Goal: Transaction & Acquisition: Book appointment/travel/reservation

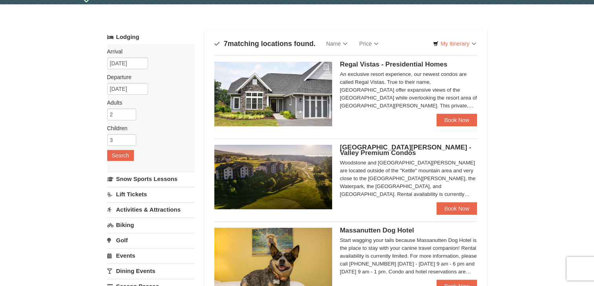
scroll to position [39, 0]
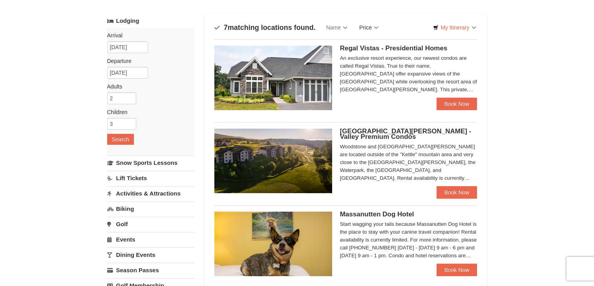
click at [379, 29] on link "Price" at bounding box center [368, 28] width 31 height 16
click at [399, 46] on link "Price (Low to High)" at bounding box center [385, 43] width 63 height 10
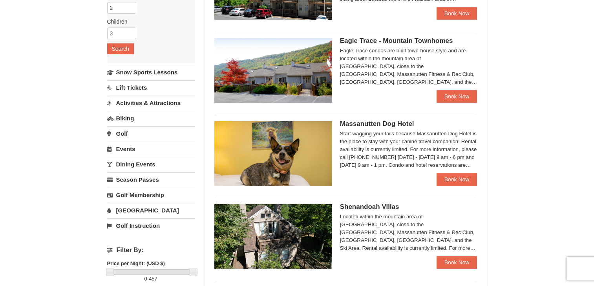
scroll to position [118, 0]
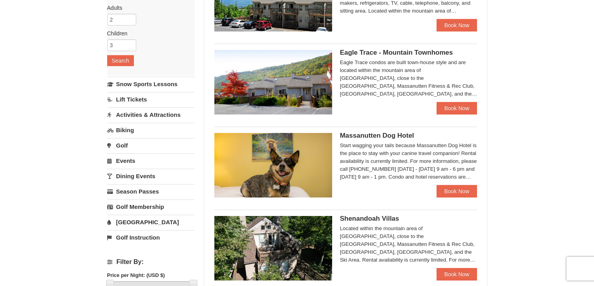
click at [132, 223] on link "[GEOGRAPHIC_DATA]" at bounding box center [151, 221] width 88 height 15
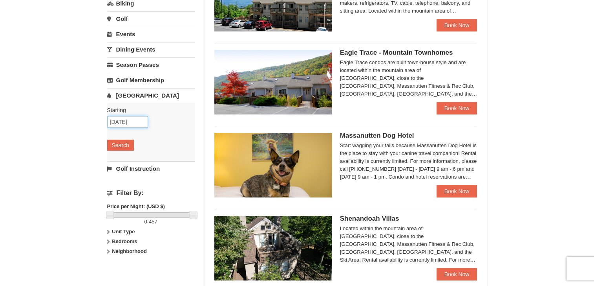
click at [138, 119] on input "[DATE]" at bounding box center [127, 122] width 41 height 12
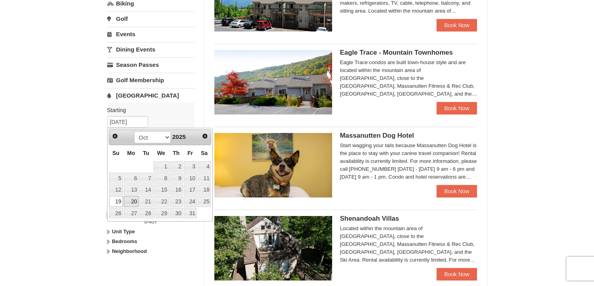
click at [134, 199] on link "20" at bounding box center [131, 201] width 15 height 11
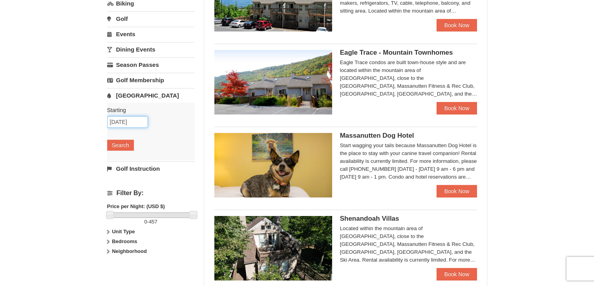
click at [141, 125] on input "10/20/2025" at bounding box center [127, 122] width 41 height 12
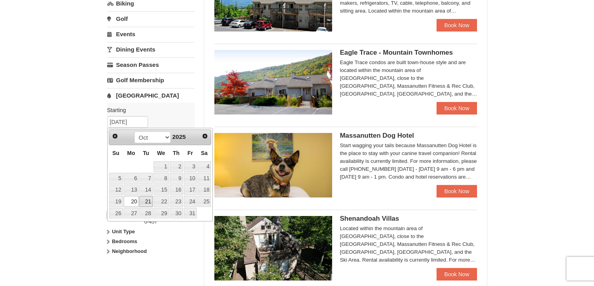
click at [142, 205] on link "21" at bounding box center [145, 201] width 13 height 11
type input "10/21/2025"
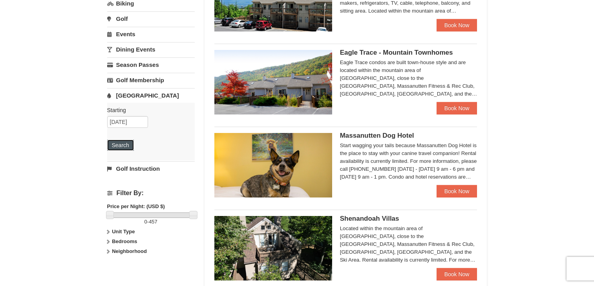
click at [124, 145] on button "Search" at bounding box center [120, 144] width 27 height 11
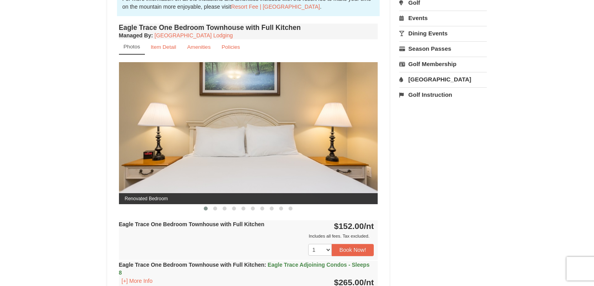
scroll to position [315, 0]
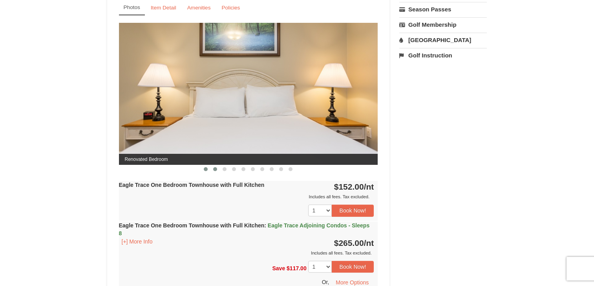
click at [218, 168] on button at bounding box center [214, 169] width 9 height 8
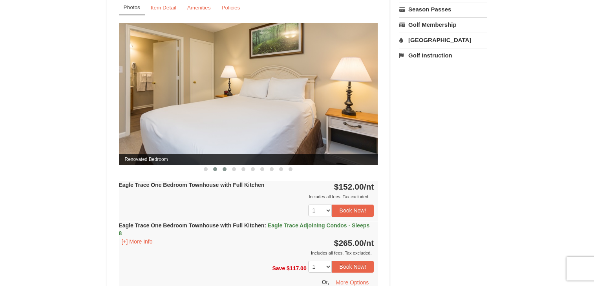
click at [226, 168] on span at bounding box center [225, 169] width 4 height 4
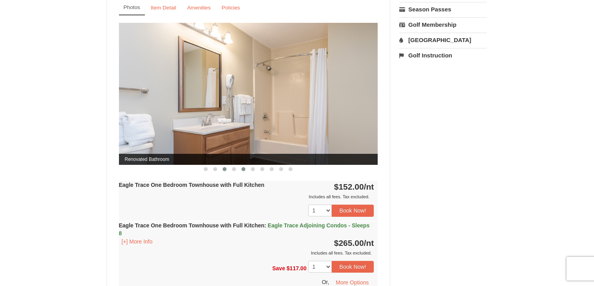
click at [239, 168] on button at bounding box center [243, 169] width 9 height 8
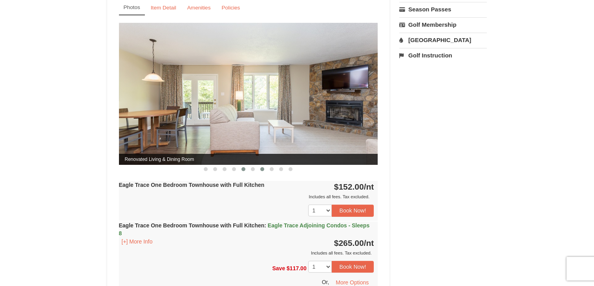
click at [259, 169] on button at bounding box center [262, 169] width 9 height 8
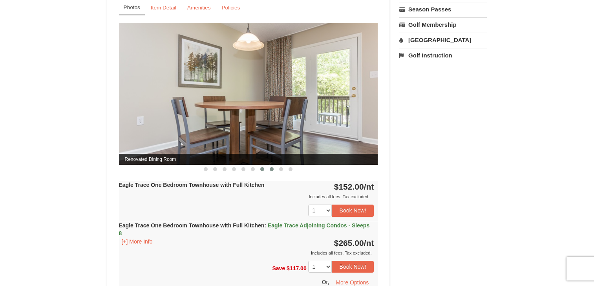
click at [267, 167] on button at bounding box center [271, 169] width 9 height 8
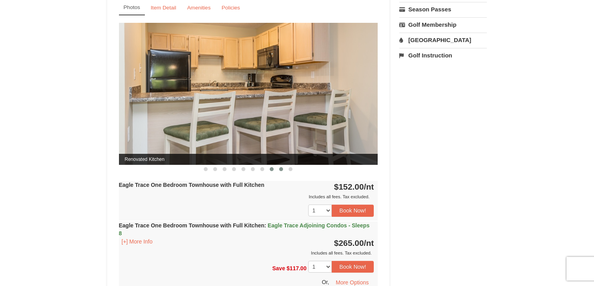
click at [278, 168] on button at bounding box center [280, 169] width 9 height 8
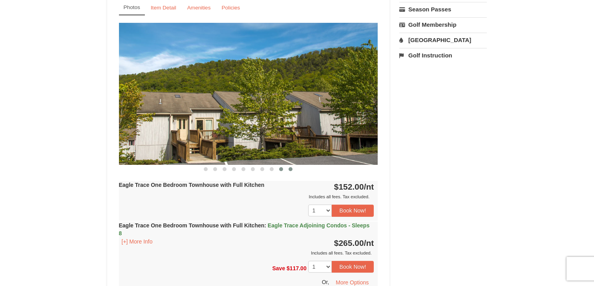
click at [291, 170] on span at bounding box center [291, 169] width 4 height 4
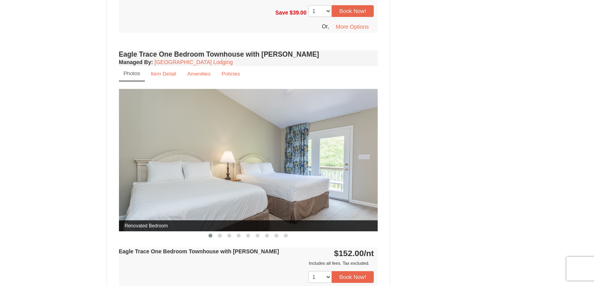
scroll to position [708, 0]
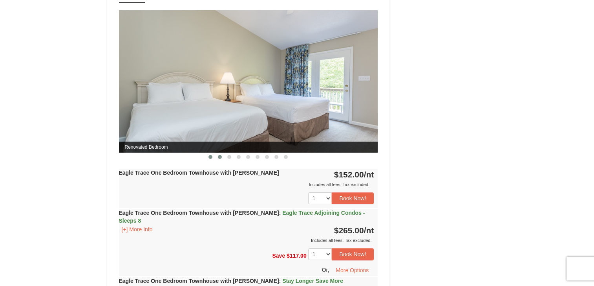
click at [223, 156] on button at bounding box center [219, 157] width 9 height 8
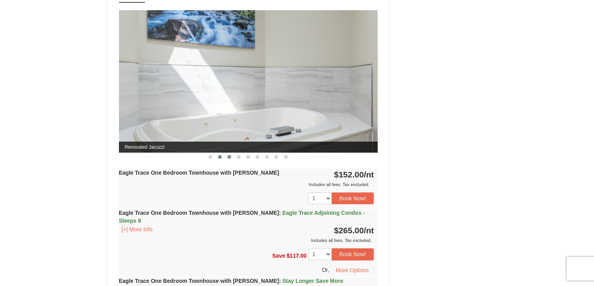
click at [230, 156] on span at bounding box center [229, 157] width 4 height 4
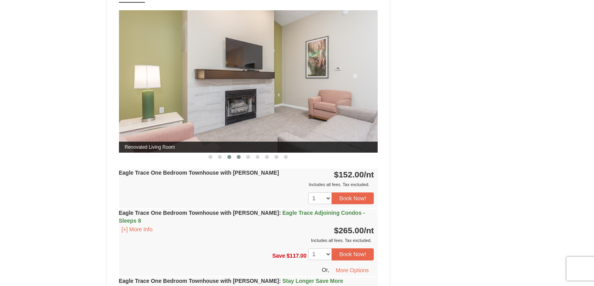
click at [238, 156] on span at bounding box center [239, 157] width 4 height 4
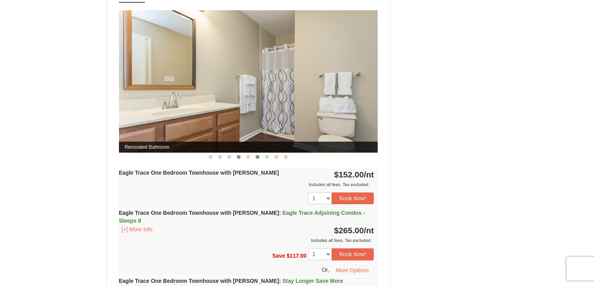
click at [256, 156] on span at bounding box center [258, 157] width 4 height 4
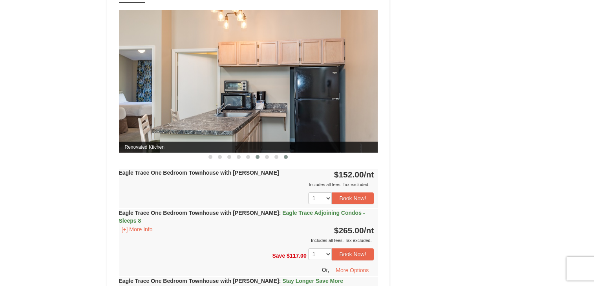
click at [285, 157] on span at bounding box center [286, 157] width 4 height 4
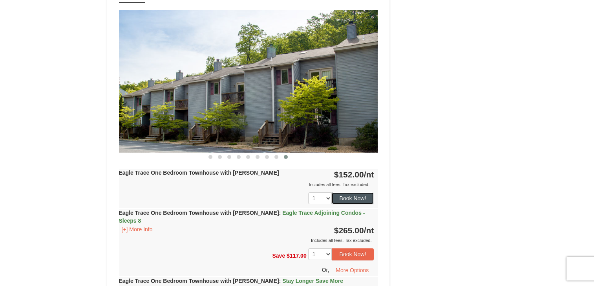
click at [358, 195] on button "Book Now!" at bounding box center [353, 198] width 42 height 12
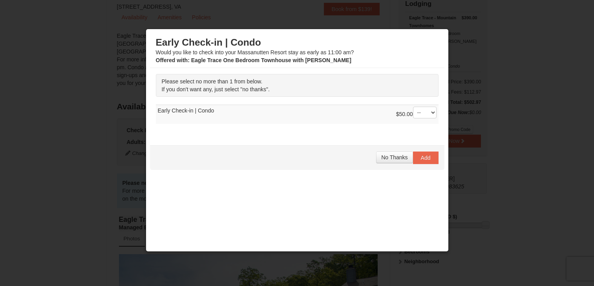
scroll to position [77, 0]
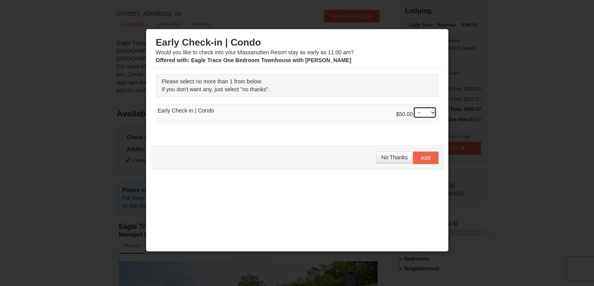
select select "1"
click at [423, 159] on span "Add" at bounding box center [426, 157] width 10 height 6
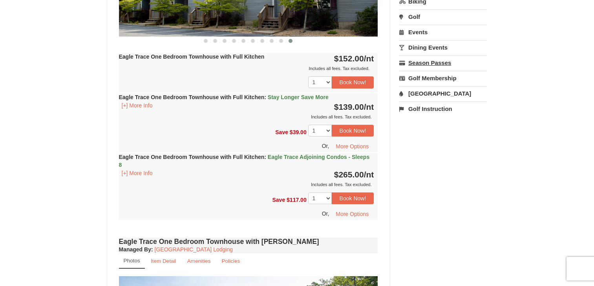
scroll to position [433, 0]
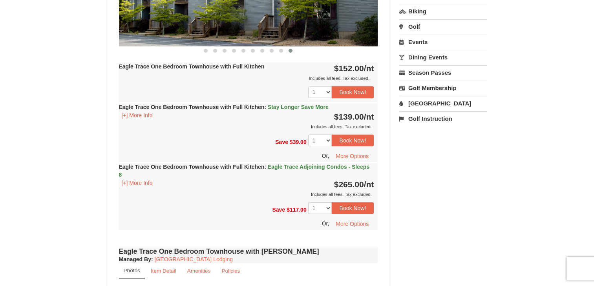
click at [430, 102] on link "[GEOGRAPHIC_DATA]" at bounding box center [443, 103] width 88 height 15
click at [416, 154] on button "Search" at bounding box center [412, 152] width 27 height 11
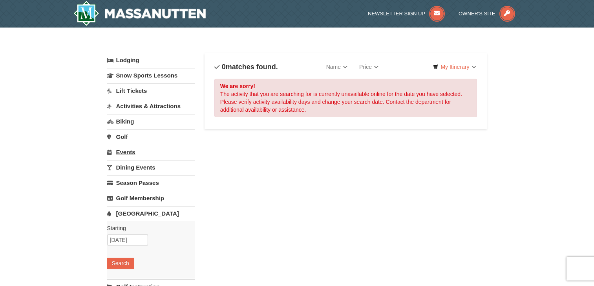
scroll to position [117, 0]
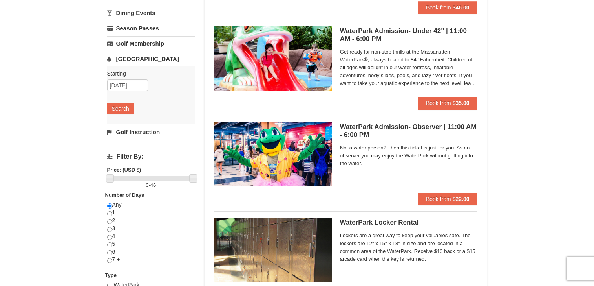
scroll to position [39, 0]
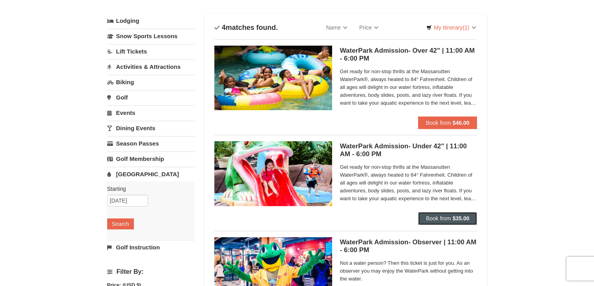
click at [456, 217] on strong "$35.00" at bounding box center [461, 218] width 17 height 6
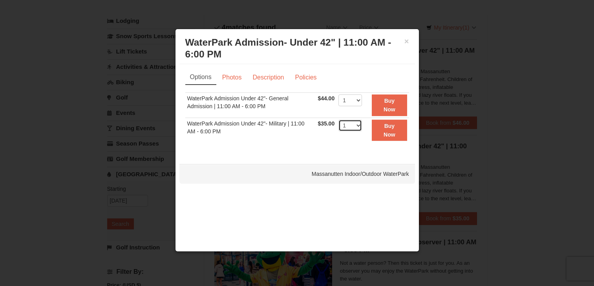
select select "2"
click at [393, 132] on strong "Buy Now" at bounding box center [390, 130] width 12 height 15
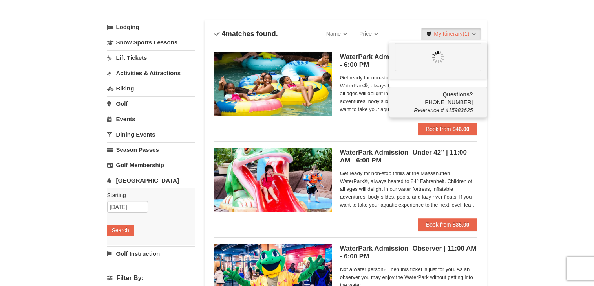
scroll to position [0, 0]
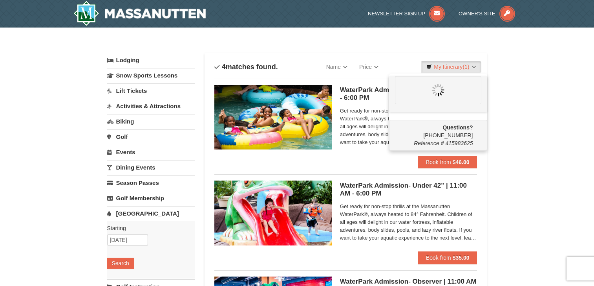
click at [526, 186] on div "× Categories List Filter My Itinerary (1) Questions? 1-540-289-9441 Reference #…" at bounding box center [297, 254] width 594 height 455
click at [441, 164] on span "Book from" at bounding box center [438, 162] width 25 height 6
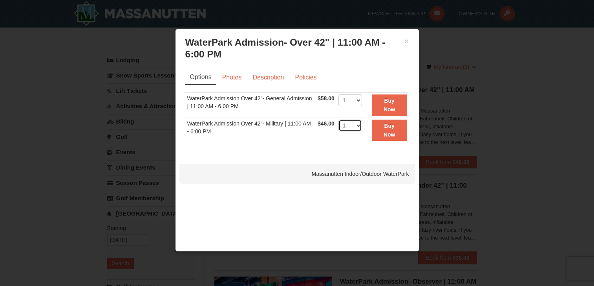
select select "3"
click at [392, 135] on strong "Buy Now" at bounding box center [390, 130] width 12 height 15
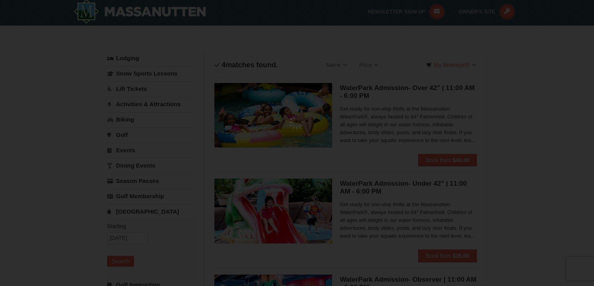
scroll to position [2, 0]
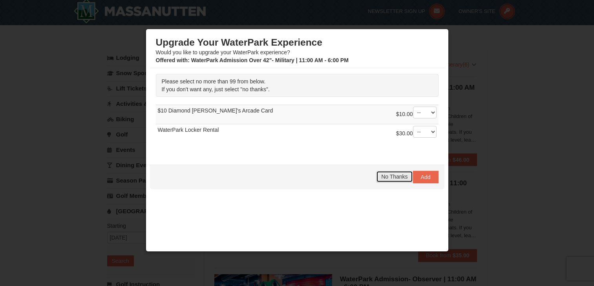
click at [390, 179] on button "No Thanks" at bounding box center [394, 176] width 37 height 12
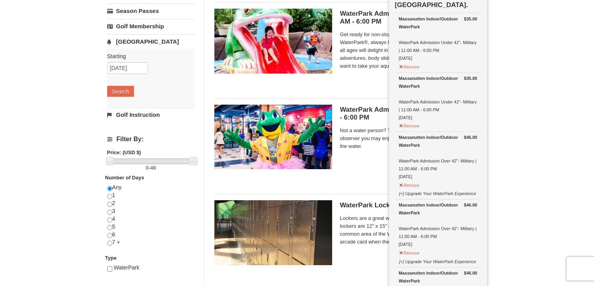
scroll to position [0, 0]
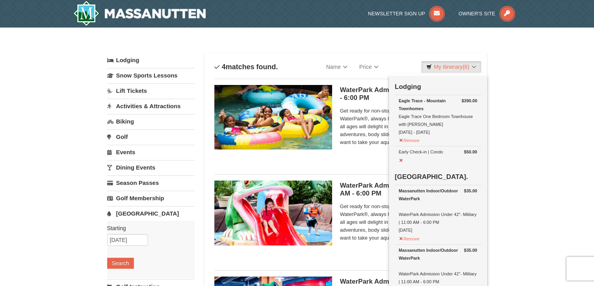
drag, startPoint x: 204, startPoint y: 13, endPoint x: 146, endPoint y: 16, distance: 57.8
click at [146, 16] on div at bounding box center [164, 13] width 192 height 27
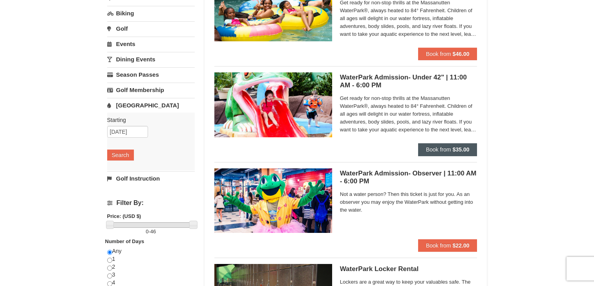
scroll to position [79, 0]
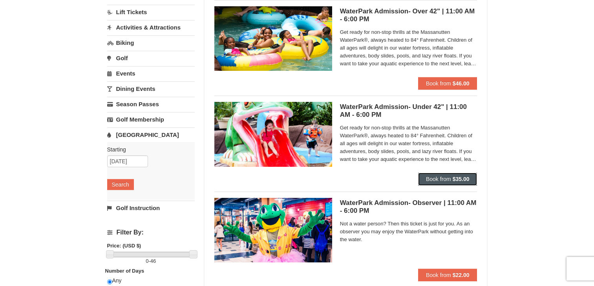
click at [463, 176] on strong "$35.00" at bounding box center [461, 179] width 17 height 6
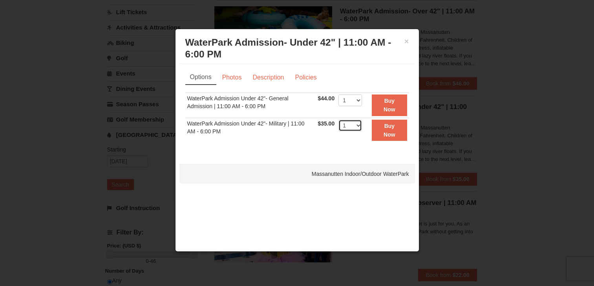
select select "2"
click at [386, 133] on strong "Buy Now" at bounding box center [390, 130] width 12 height 15
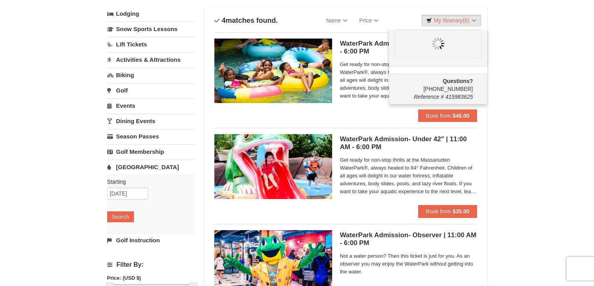
scroll to position [0, 0]
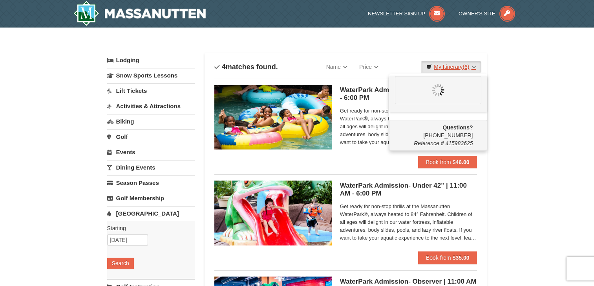
click at [453, 64] on link "My Itinerary (6)" at bounding box center [451, 67] width 60 height 12
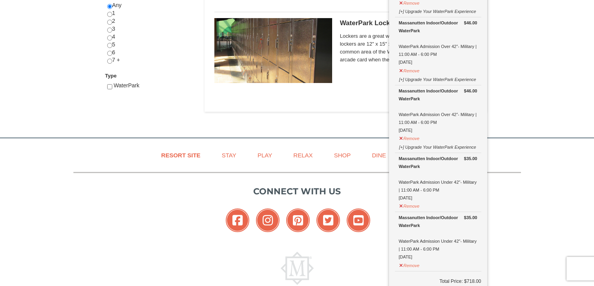
scroll to position [237, 0]
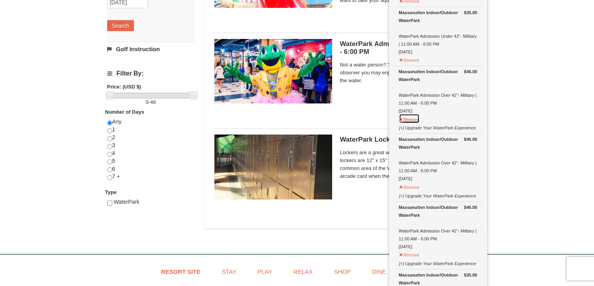
click at [417, 118] on button "Remove" at bounding box center [409, 118] width 21 height 10
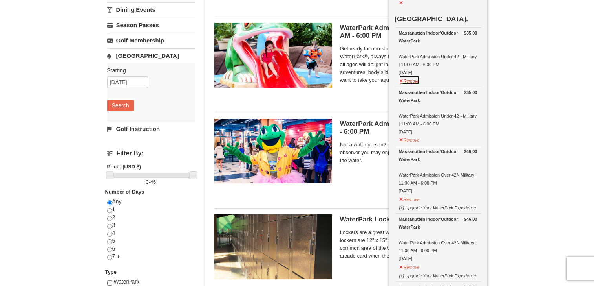
click at [418, 80] on button "Remove" at bounding box center [409, 80] width 21 height 10
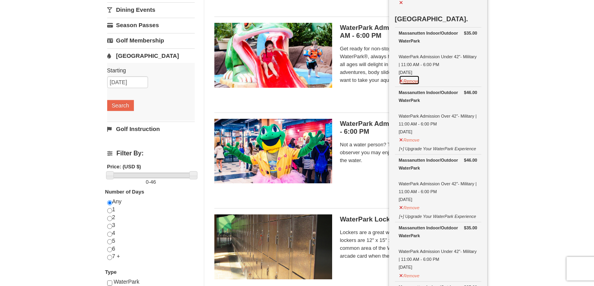
click at [415, 81] on button "Remove" at bounding box center [409, 80] width 21 height 10
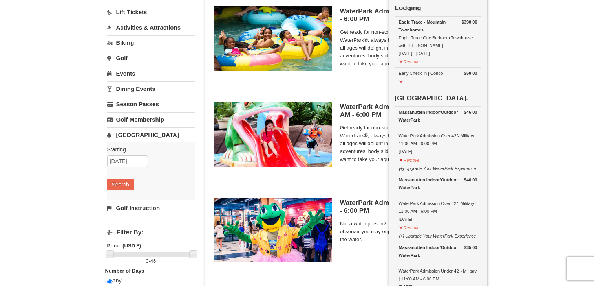
scroll to position [39, 0]
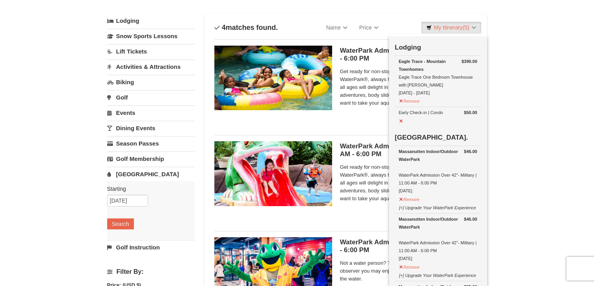
click at [512, 102] on div "× Categories List Filter My Itinerary (5) Check Out Now Lodging $390.00 Eagle T…" at bounding box center [297, 215] width 594 height 455
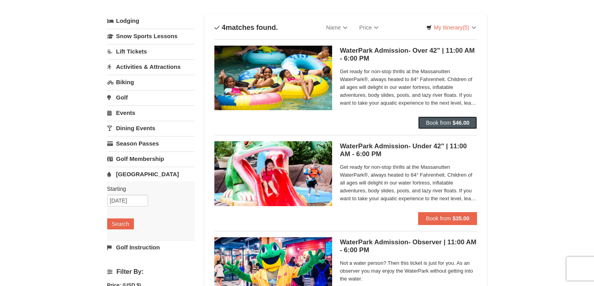
click at [450, 124] on span "Book from" at bounding box center [438, 122] width 25 height 6
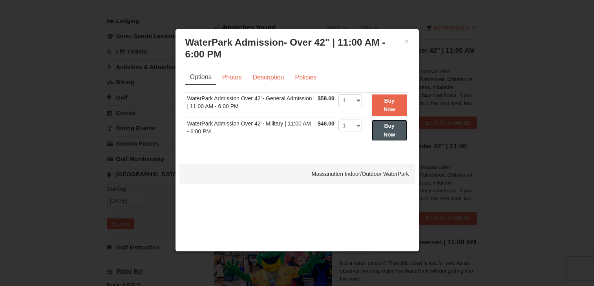
click at [381, 131] on button "Buy Now" at bounding box center [389, 130] width 35 height 22
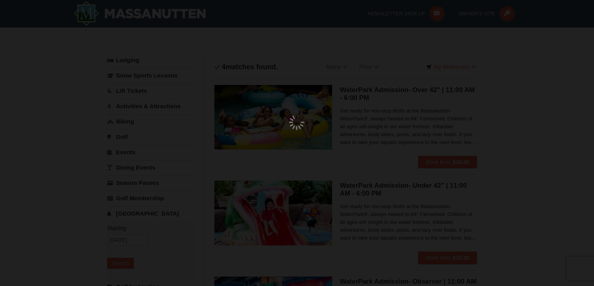
scroll to position [2, 0]
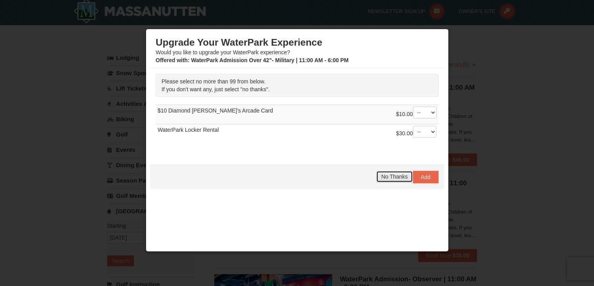
click at [381, 179] on button "No Thanks" at bounding box center [394, 176] width 37 height 12
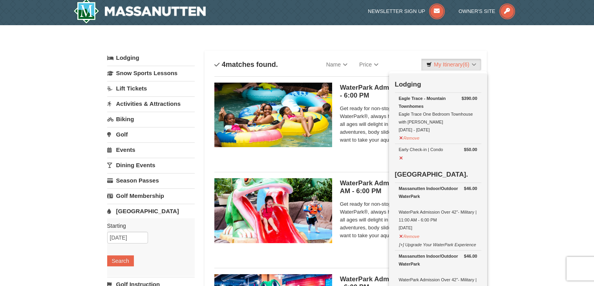
click at [524, 166] on div "× Categories List Filter My Itinerary (6) Check Out Now Lodging $390.00 Eagle T…" at bounding box center [297, 252] width 594 height 455
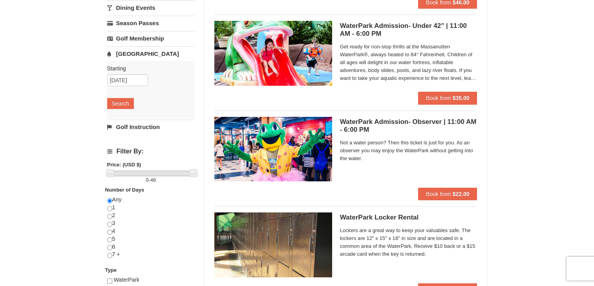
scroll to position [0, 0]
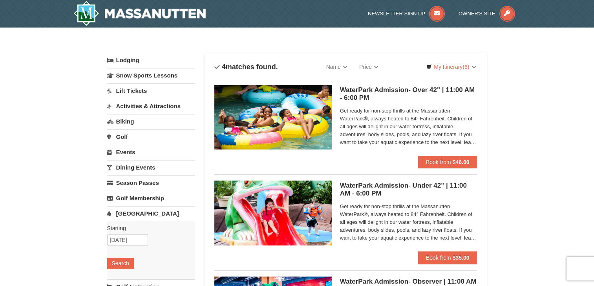
click at [134, 108] on link "Activities & Attractions" at bounding box center [151, 106] width 88 height 15
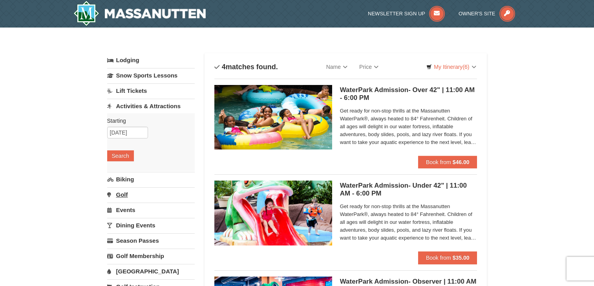
scroll to position [39, 0]
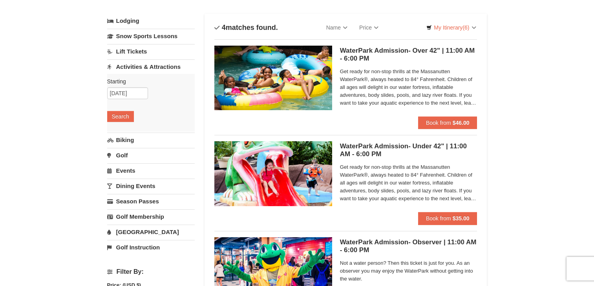
click at [141, 141] on link "Biking" at bounding box center [151, 139] width 88 height 15
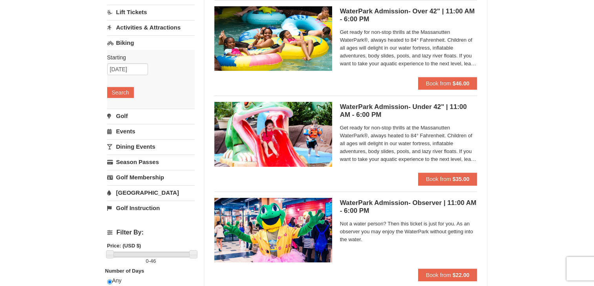
click at [149, 132] on link "Events" at bounding box center [151, 131] width 88 height 15
click at [123, 123] on button "Search" at bounding box center [120, 122] width 27 height 11
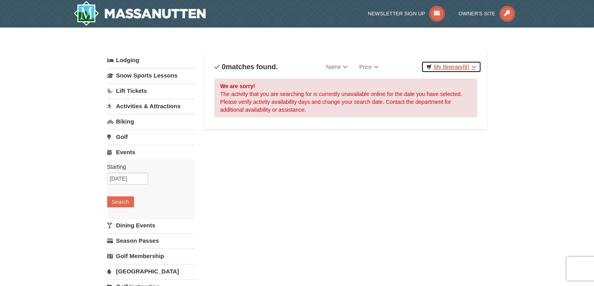
click at [446, 68] on link "My Itinerary (6)" at bounding box center [451, 67] width 60 height 12
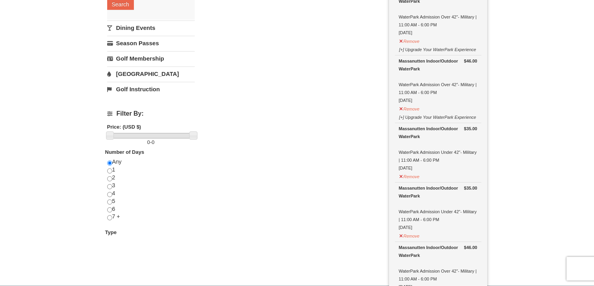
scroll to position [385, 0]
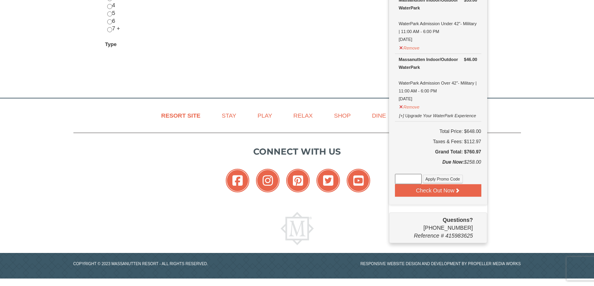
click at [413, 178] on input at bounding box center [408, 179] width 27 height 10
type input "MILITARY10"
drag, startPoint x: 451, startPoint y: 180, endPoint x: 441, endPoint y: 181, distance: 9.9
click at [451, 179] on button "Apply Promo Code" at bounding box center [443, 178] width 40 height 9
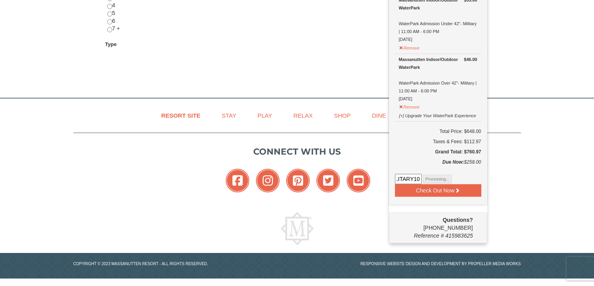
scroll to position [0, 0]
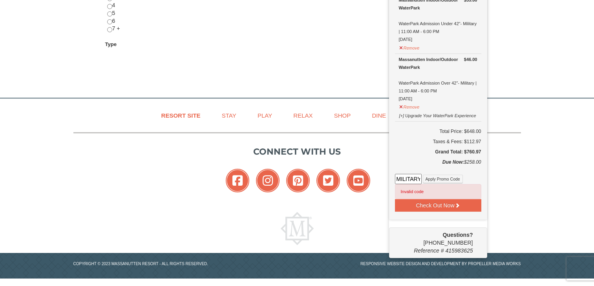
drag, startPoint x: 401, startPoint y: 178, endPoint x: 510, endPoint y: 179, distance: 109.2
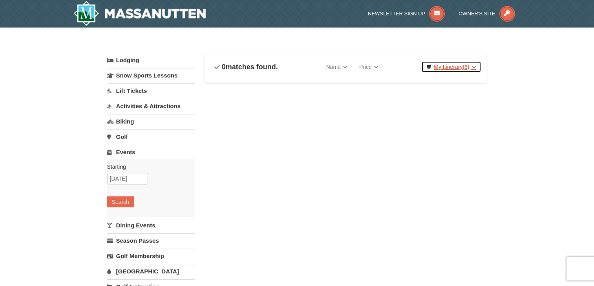
click at [465, 67] on span "(6)" at bounding box center [466, 67] width 7 height 6
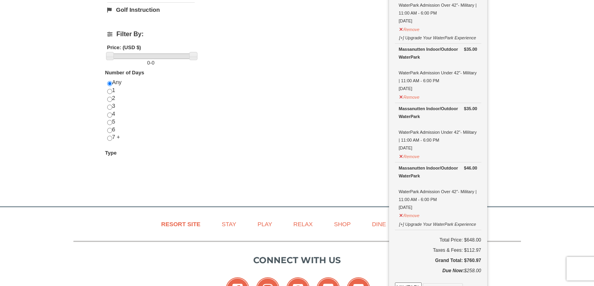
scroll to position [385, 0]
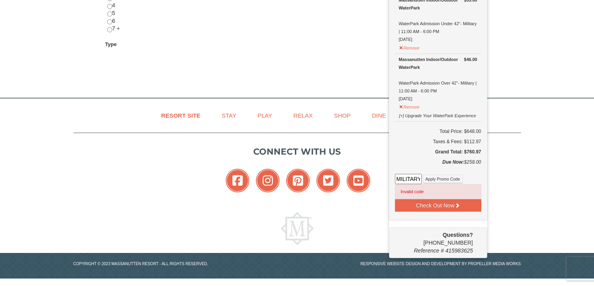
click at [404, 177] on input "MILITARY10" at bounding box center [408, 179] width 27 height 10
click at [443, 180] on button "Apply Promo Code" at bounding box center [443, 178] width 40 height 9
click at [414, 178] on input "MILITARY10" at bounding box center [408, 179] width 27 height 10
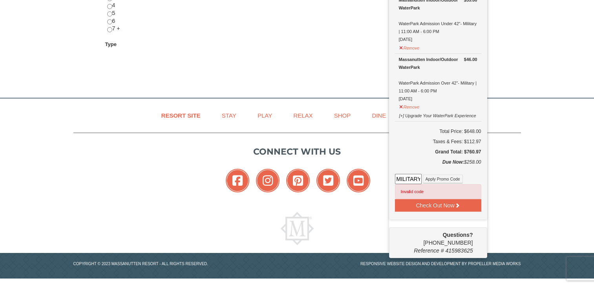
click at [414, 178] on input "MILITARY10" at bounding box center [408, 179] width 27 height 10
click at [441, 205] on button "Check Out Now" at bounding box center [438, 205] width 86 height 13
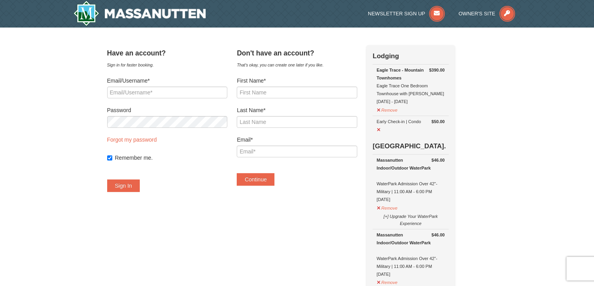
drag, startPoint x: 415, startPoint y: 77, endPoint x: 387, endPoint y: 69, distance: 29.0
click at [387, 69] on div "Eagle Trace - Mountain Townhomes Eagle Trace One Bedroom Townhouse with Jacuzzi…" at bounding box center [411, 85] width 68 height 39
click at [398, 109] on button "Remove" at bounding box center [387, 109] width 21 height 10
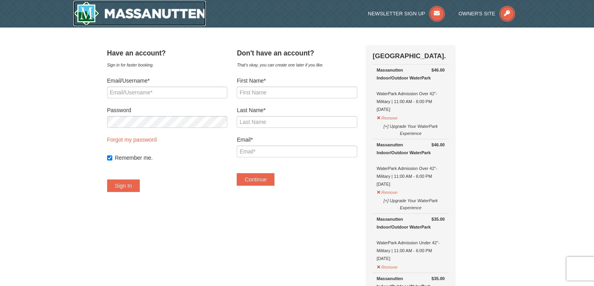
click at [134, 15] on img at bounding box center [139, 13] width 133 height 25
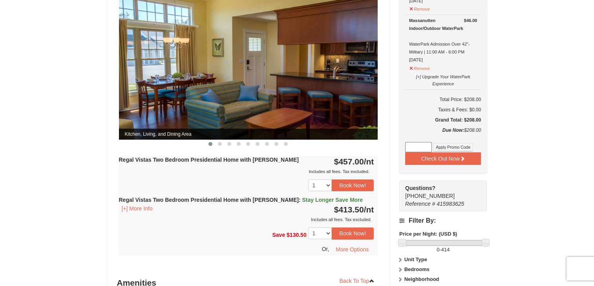
scroll to position [237, 0]
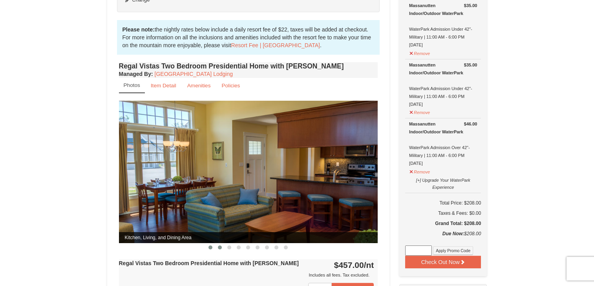
click at [221, 243] on button at bounding box center [219, 247] width 9 height 8
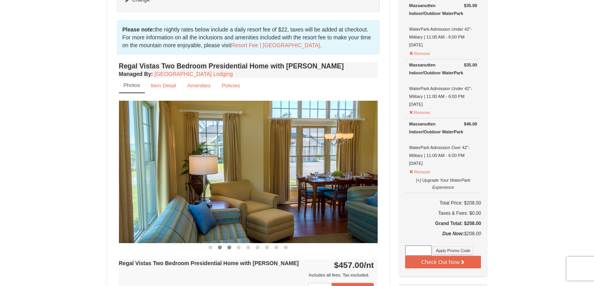
scroll to position [0, 0]
click at [230, 245] on span at bounding box center [229, 247] width 4 height 4
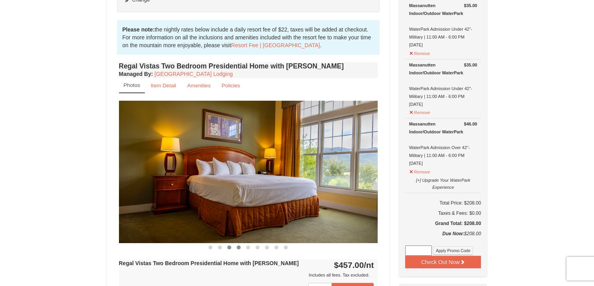
click at [240, 245] on span at bounding box center [239, 247] width 4 height 4
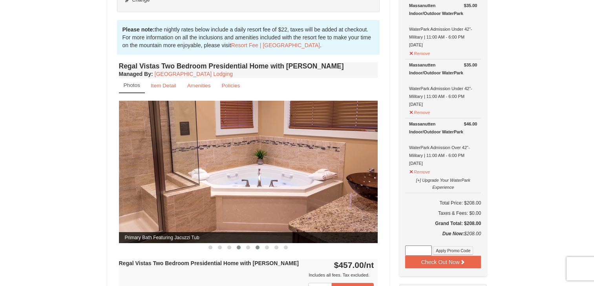
click at [254, 243] on button at bounding box center [257, 247] width 9 height 8
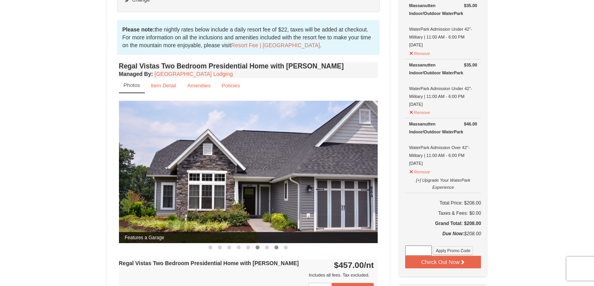
click at [272, 243] on button at bounding box center [276, 247] width 9 height 8
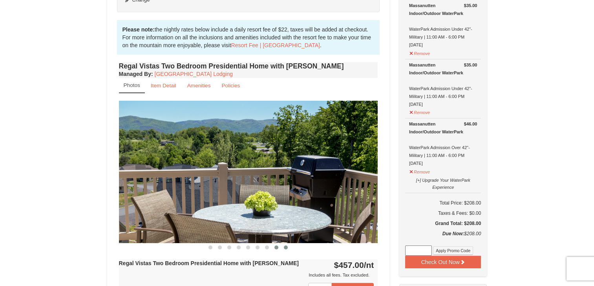
click at [289, 243] on button at bounding box center [285, 247] width 9 height 8
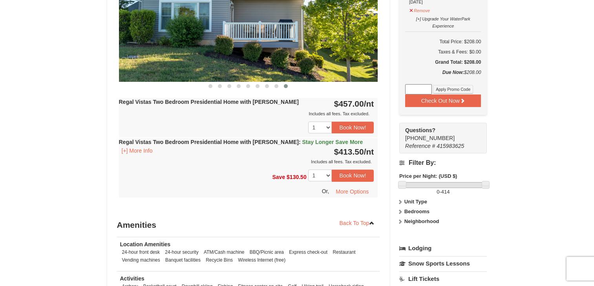
scroll to position [553, 0]
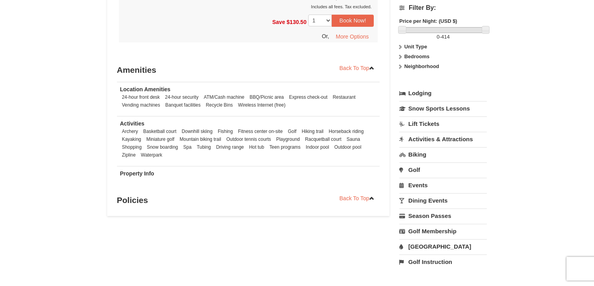
click at [423, 203] on link "Dining Events" at bounding box center [443, 200] width 88 height 15
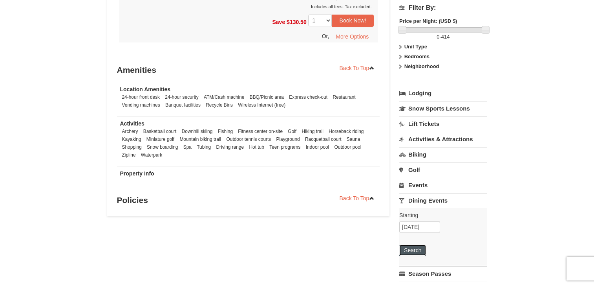
click at [413, 250] on button "Search" at bounding box center [412, 249] width 27 height 11
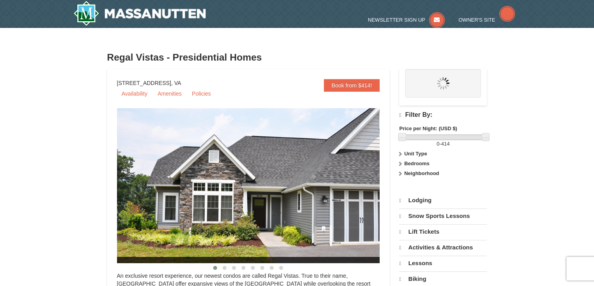
select select "9"
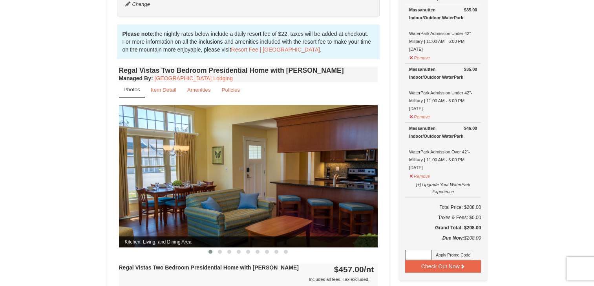
scroll to position [329, 0]
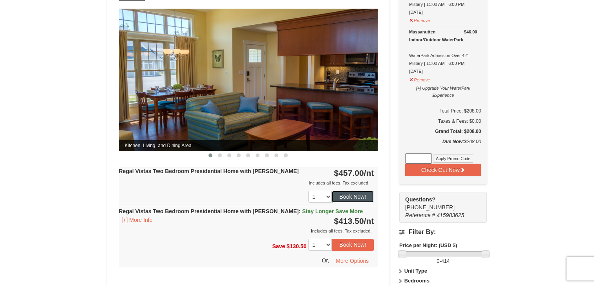
click at [350, 192] on button "Book Now!" at bounding box center [353, 196] width 42 height 12
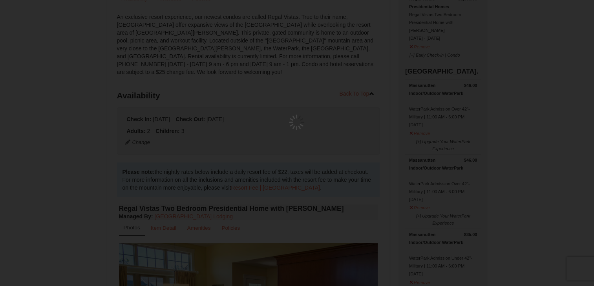
scroll to position [69, 0]
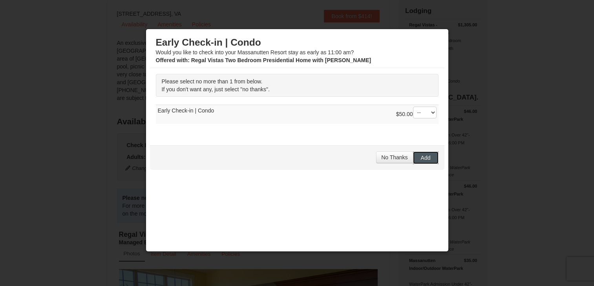
click at [421, 159] on span "Add" at bounding box center [426, 157] width 10 height 6
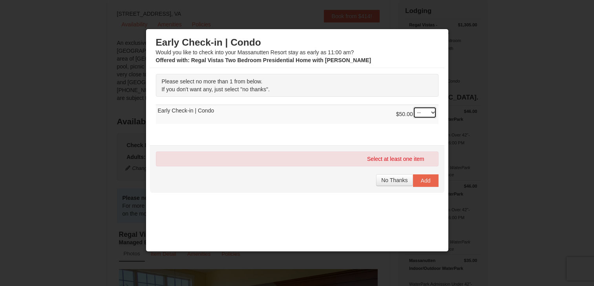
select select "1"
click at [422, 179] on span "Add" at bounding box center [426, 180] width 10 height 6
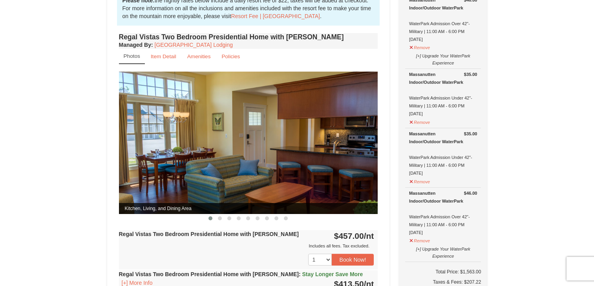
scroll to position [463, 0]
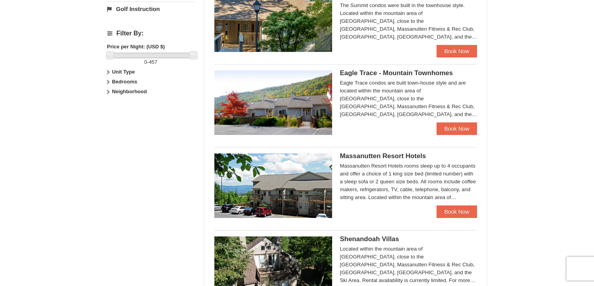
scroll to position [393, 0]
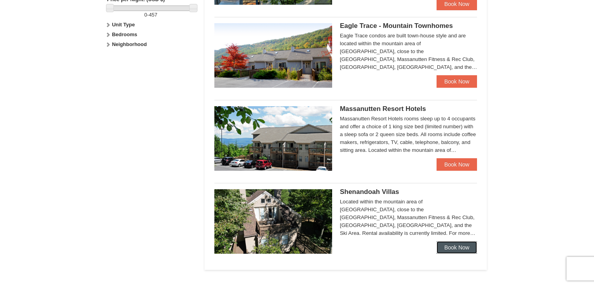
click at [472, 248] on link "Book Now" at bounding box center [457, 247] width 41 height 13
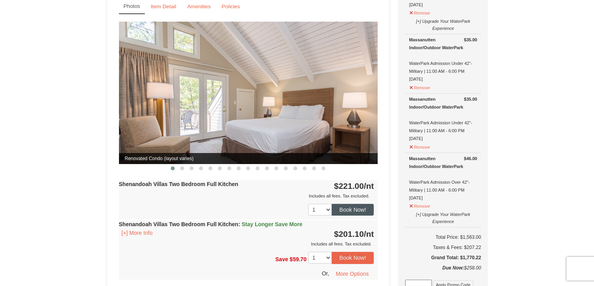
scroll to position [230, 0]
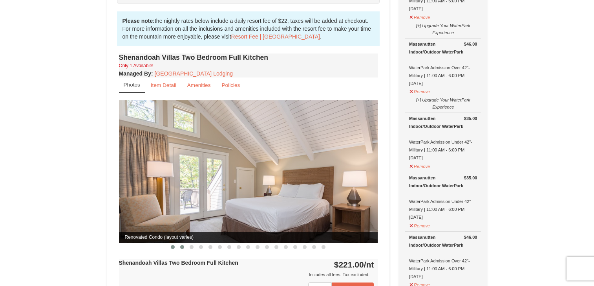
click at [181, 245] on span at bounding box center [182, 247] width 4 height 4
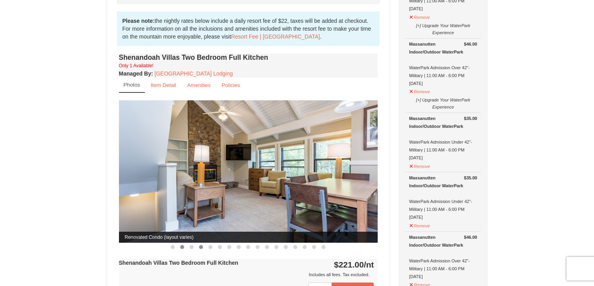
click at [196, 243] on button at bounding box center [200, 247] width 9 height 8
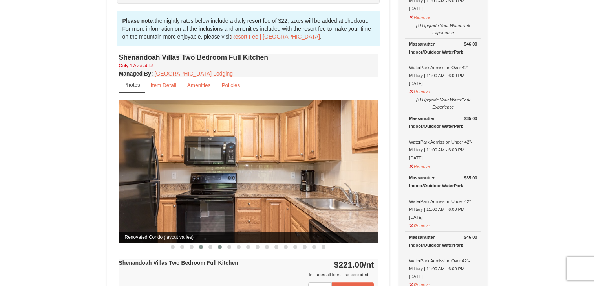
click at [220, 245] on span at bounding box center [220, 247] width 4 height 4
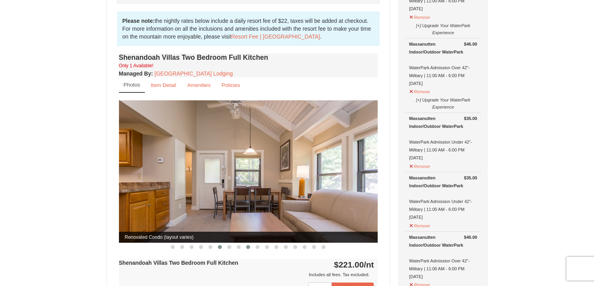
drag, startPoint x: 236, startPoint y: 240, endPoint x: 246, endPoint y: 240, distance: 10.2
click at [236, 243] on button at bounding box center [238, 247] width 9 height 8
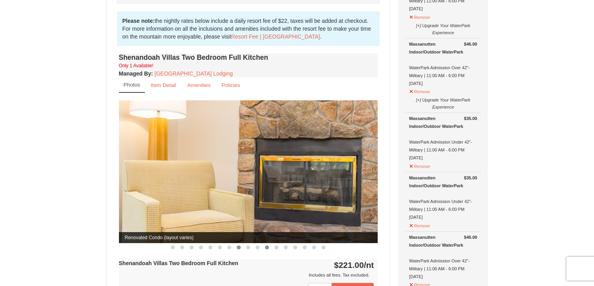
click at [265, 245] on span at bounding box center [267, 247] width 4 height 4
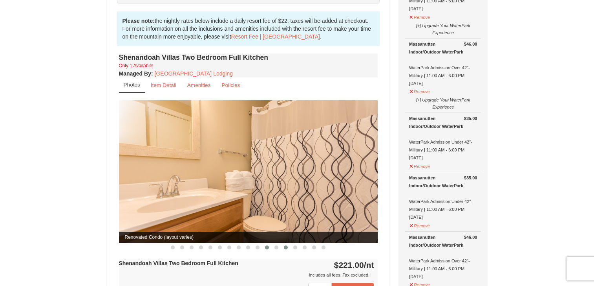
click at [284, 243] on button at bounding box center [285, 247] width 9 height 8
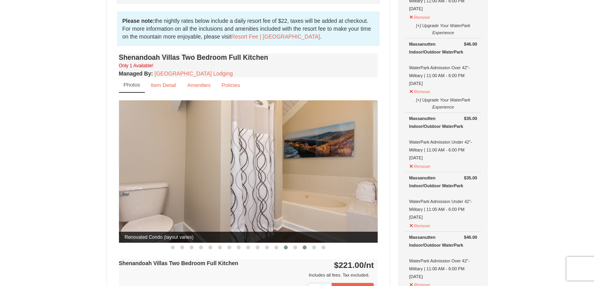
click at [306, 245] on span at bounding box center [305, 247] width 4 height 4
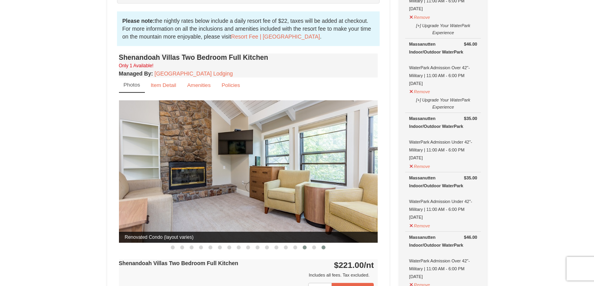
click at [325, 243] on button at bounding box center [323, 247] width 9 height 8
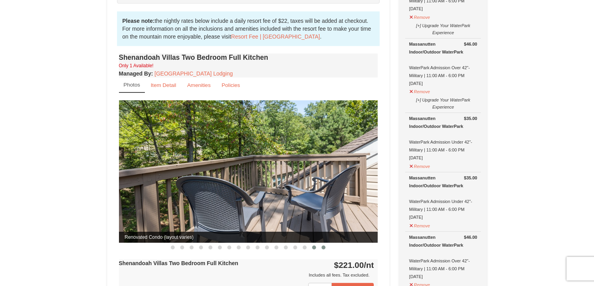
click at [315, 243] on button at bounding box center [313, 247] width 9 height 8
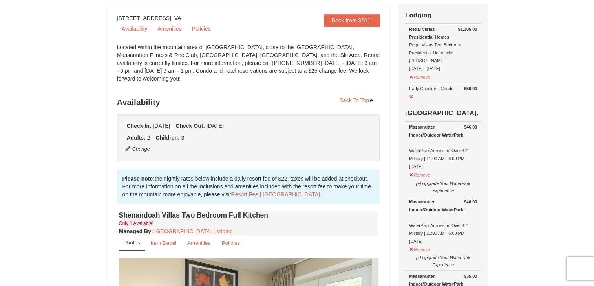
scroll to position [0, 0]
